Goal: Transaction & Acquisition: Download file/media

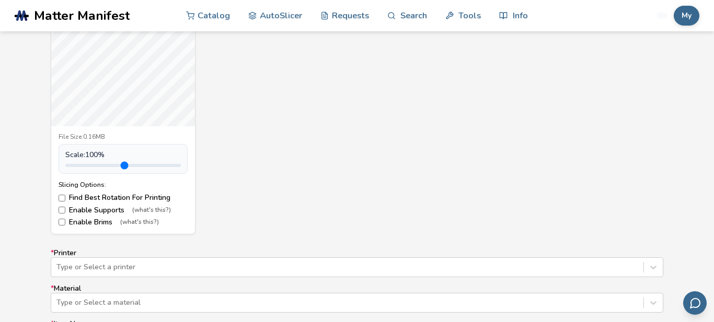
scroll to position [470, 0]
click at [102, 206] on label "Enable Supports (what's this?)" at bounding box center [123, 208] width 129 height 8
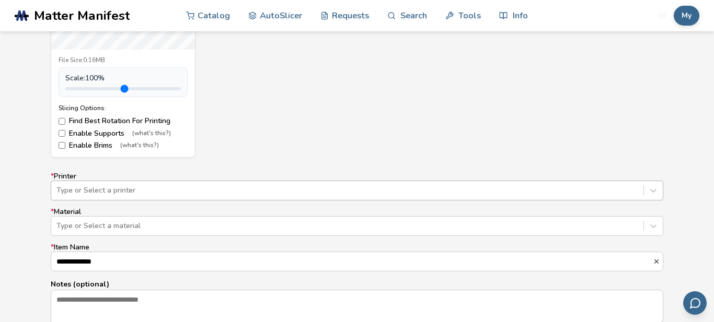
click at [161, 190] on div "Type or Select a printer" at bounding box center [357, 191] width 612 height 20
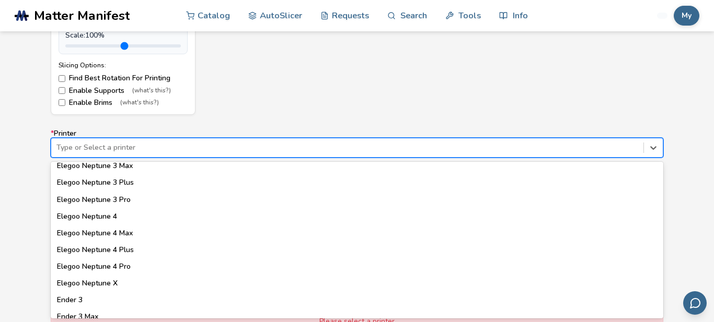
scroll to position [483, 0]
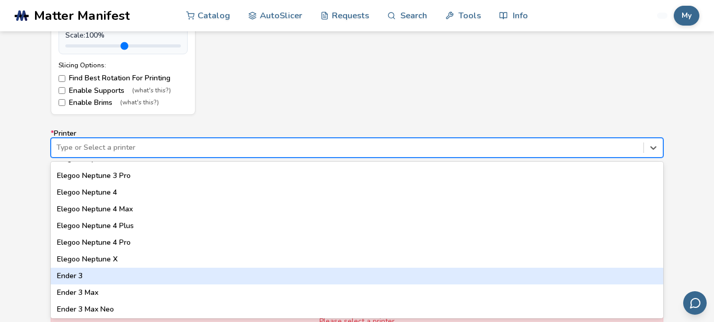
click at [78, 276] on div "Ender 3" at bounding box center [357, 276] width 612 height 17
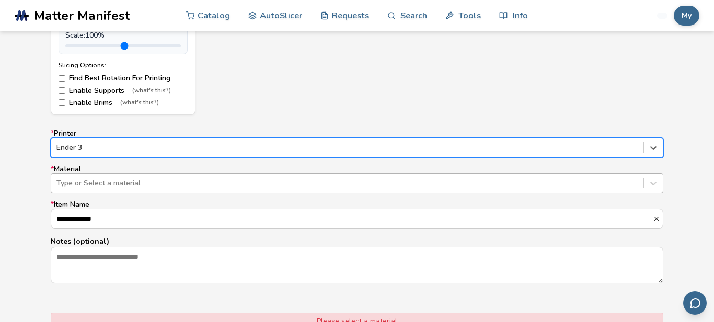
click at [123, 184] on div at bounding box center [346, 183] width 581 height 10
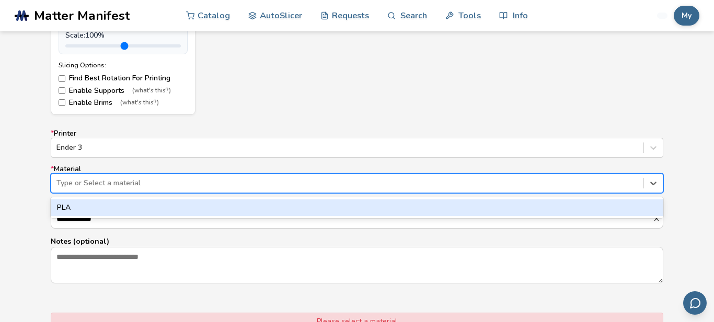
click at [124, 205] on div "PLA" at bounding box center [357, 208] width 612 height 17
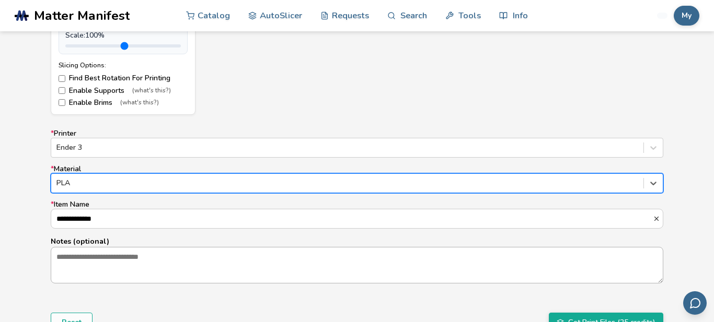
scroll to position [666, 0]
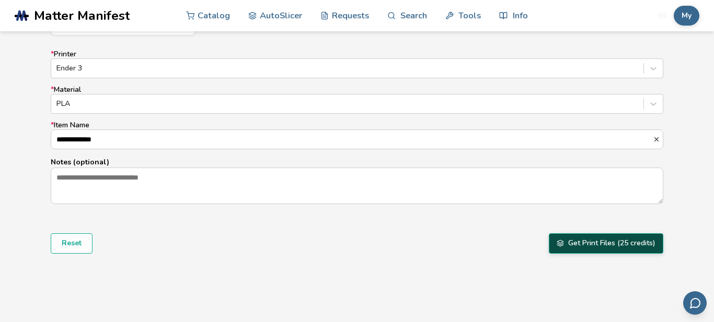
click at [594, 240] on button "Get Print Files (25 credits)" at bounding box center [606, 244] width 114 height 20
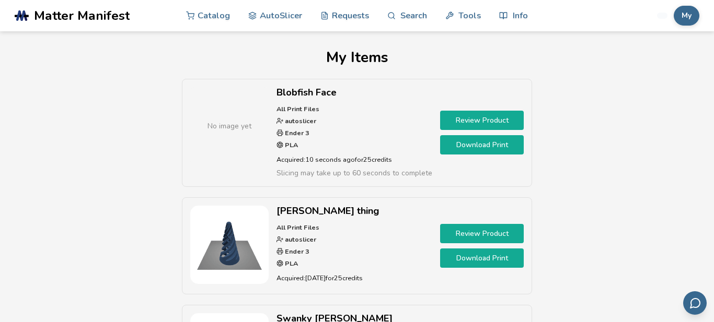
click at [491, 146] on link "Download Print" at bounding box center [482, 144] width 84 height 19
